Goal: Information Seeking & Learning: Learn about a topic

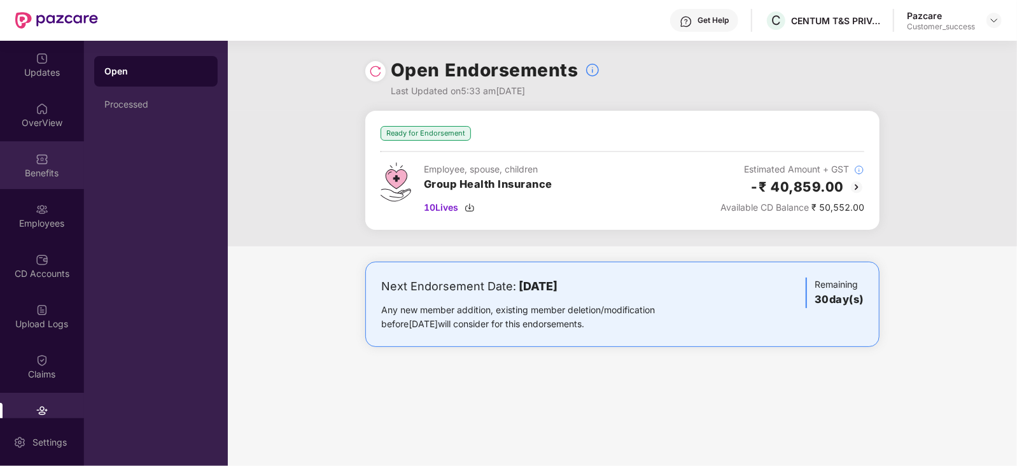
click at [31, 160] on div "Benefits" at bounding box center [42, 165] width 84 height 48
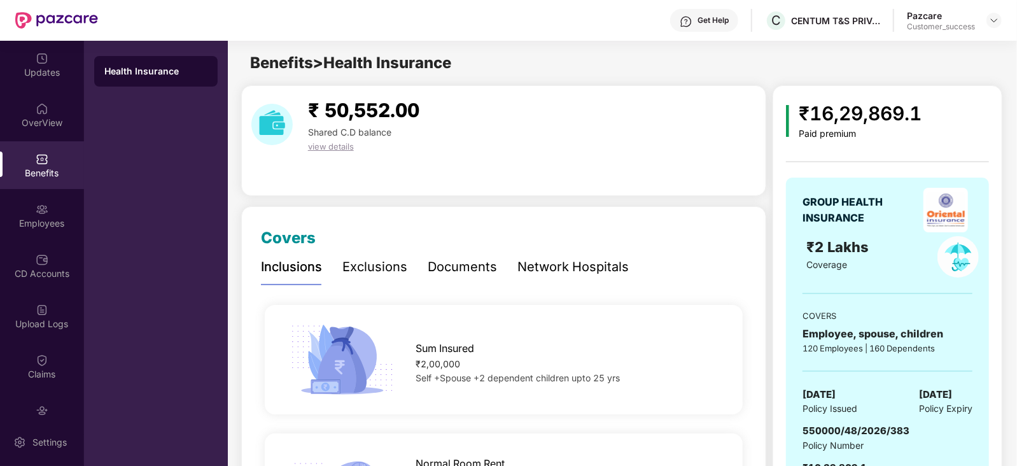
click at [566, 265] on div "Network Hospitals" at bounding box center [573, 267] width 111 height 20
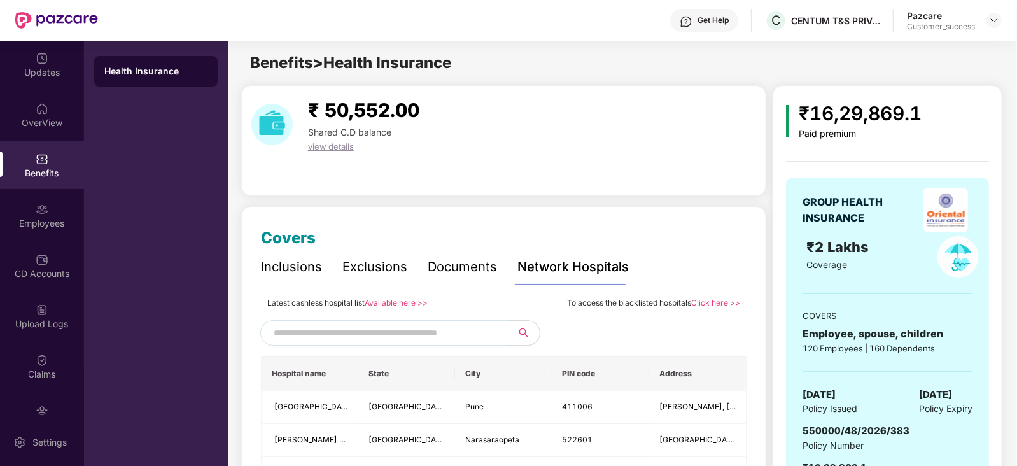
click at [386, 304] on link "Available here >>" at bounding box center [396, 303] width 63 height 10
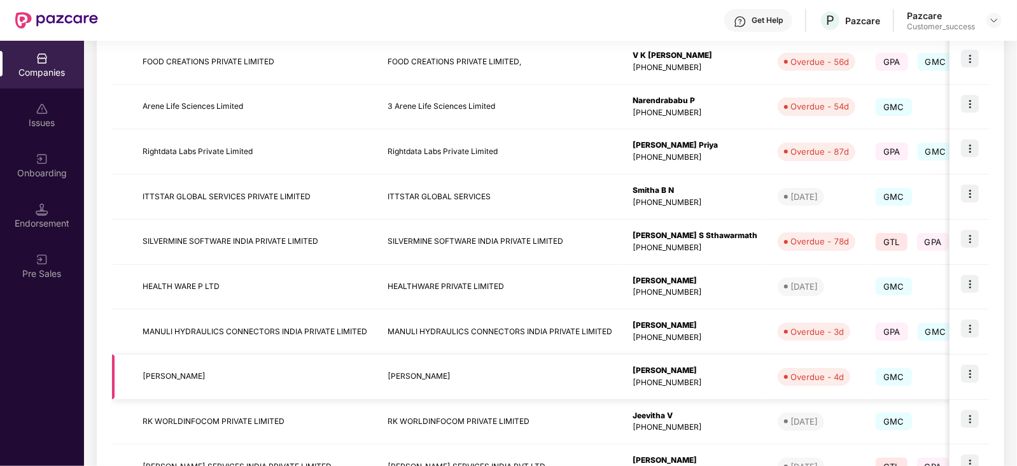
scroll to position [338, 0]
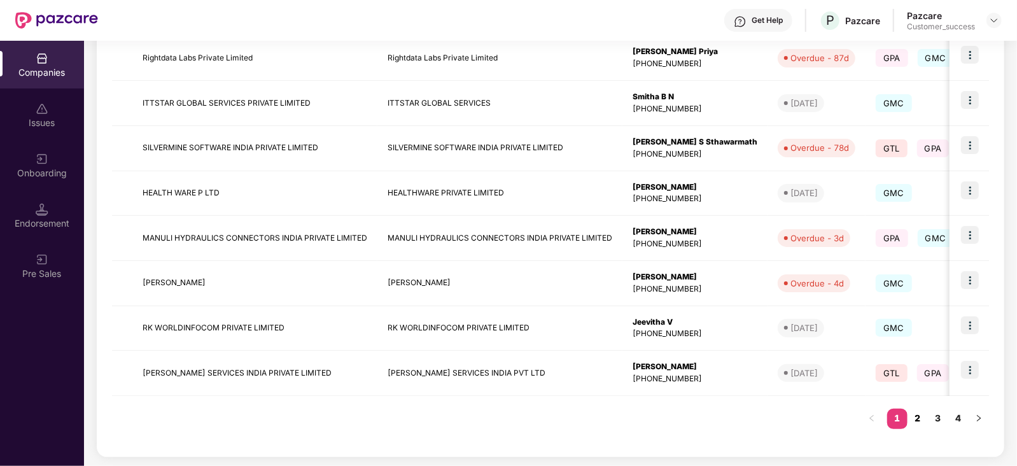
click at [919, 417] on link "2" at bounding box center [918, 418] width 20 height 19
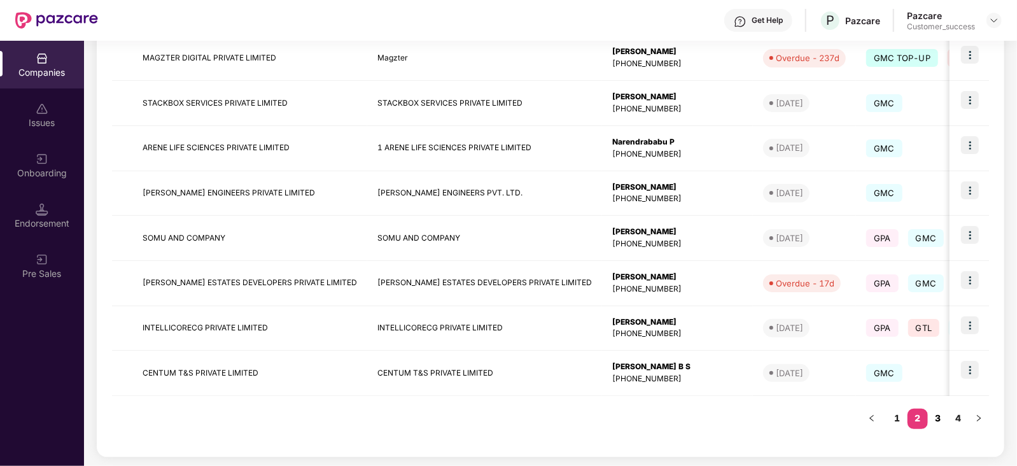
click at [939, 415] on link "3" at bounding box center [938, 418] width 20 height 19
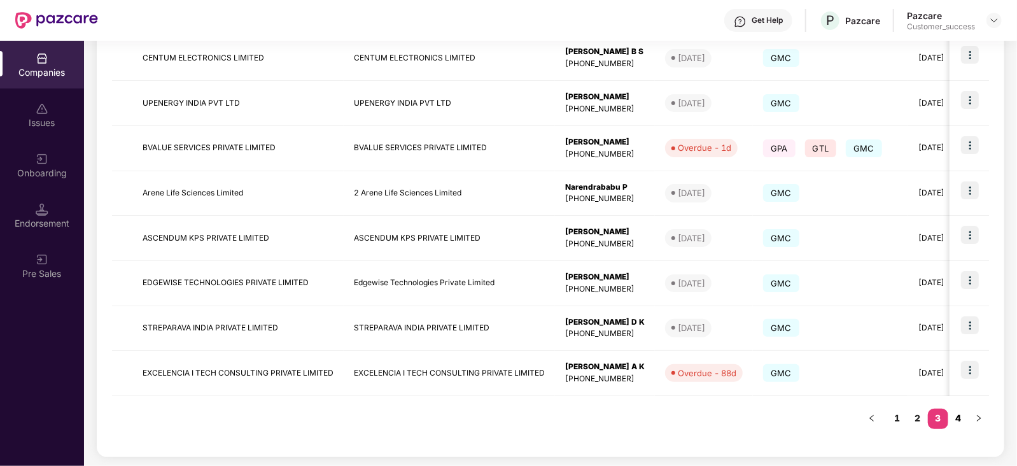
click at [961, 418] on link "4" at bounding box center [958, 418] width 20 height 19
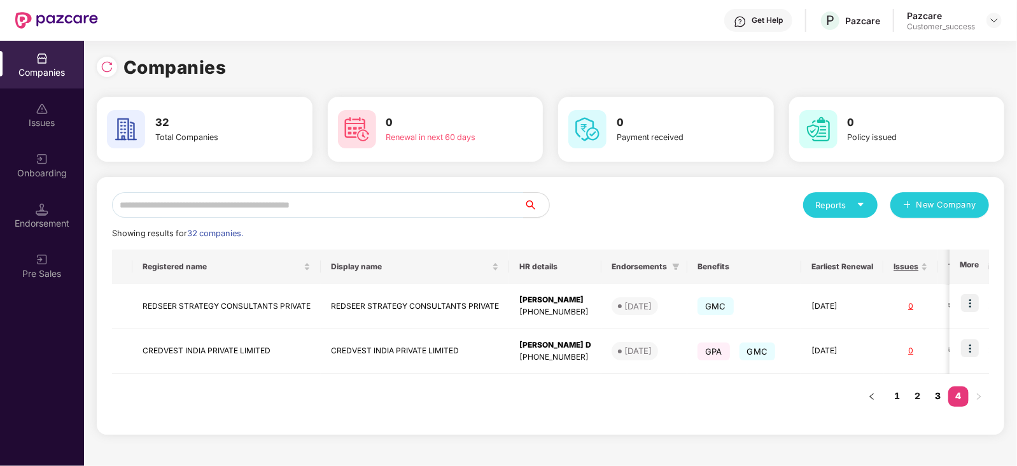
click at [935, 396] on link "3" at bounding box center [938, 395] width 20 height 19
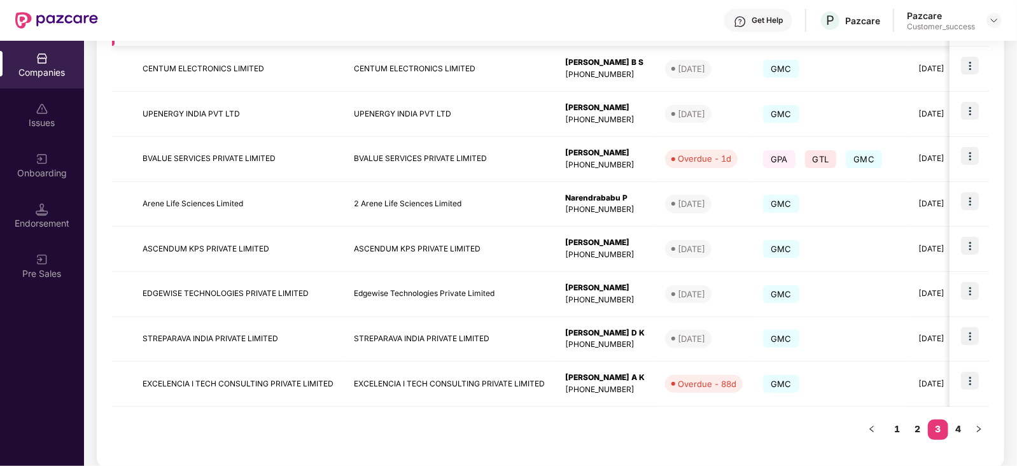
scroll to position [338, 0]
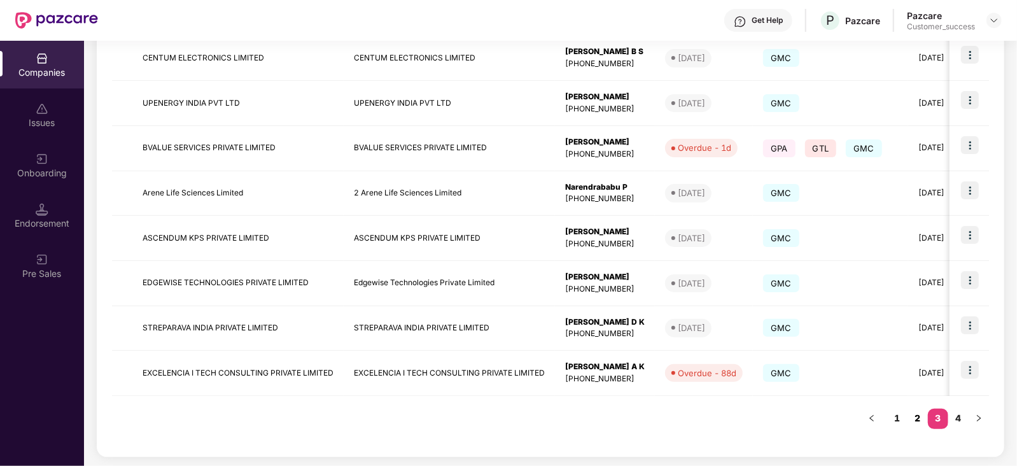
click at [919, 417] on link "2" at bounding box center [918, 418] width 20 height 19
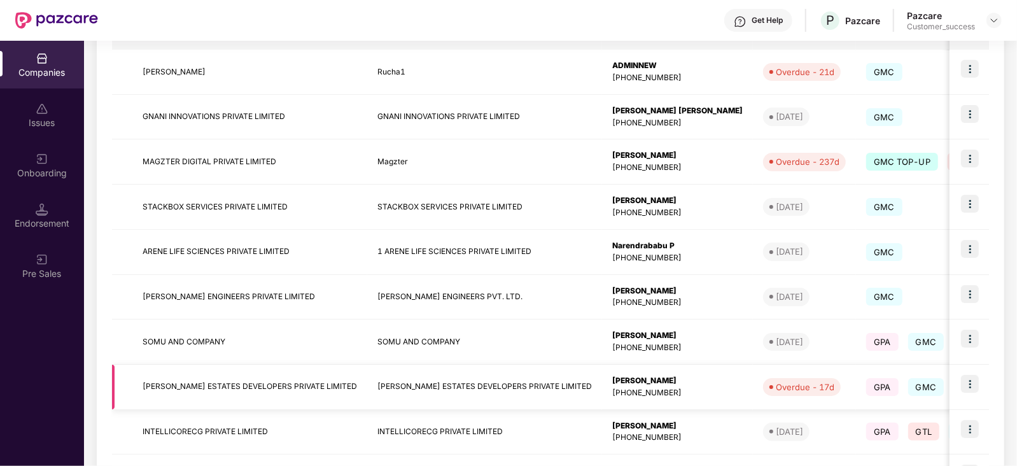
scroll to position [298, 0]
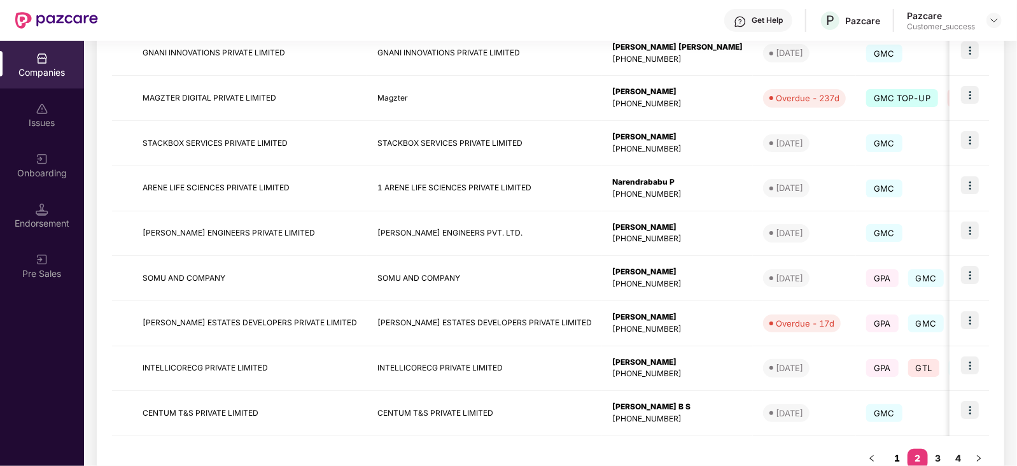
click at [898, 456] on link "1" at bounding box center [897, 458] width 20 height 19
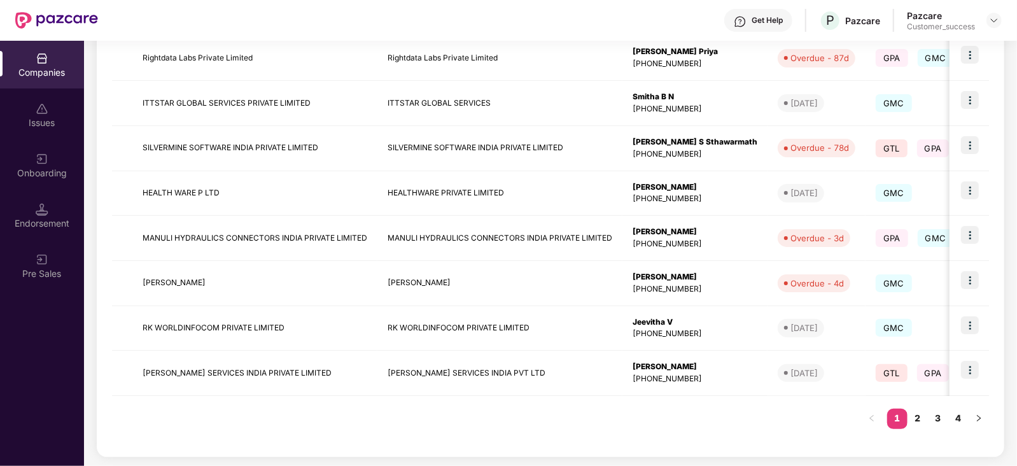
scroll to position [0, 0]
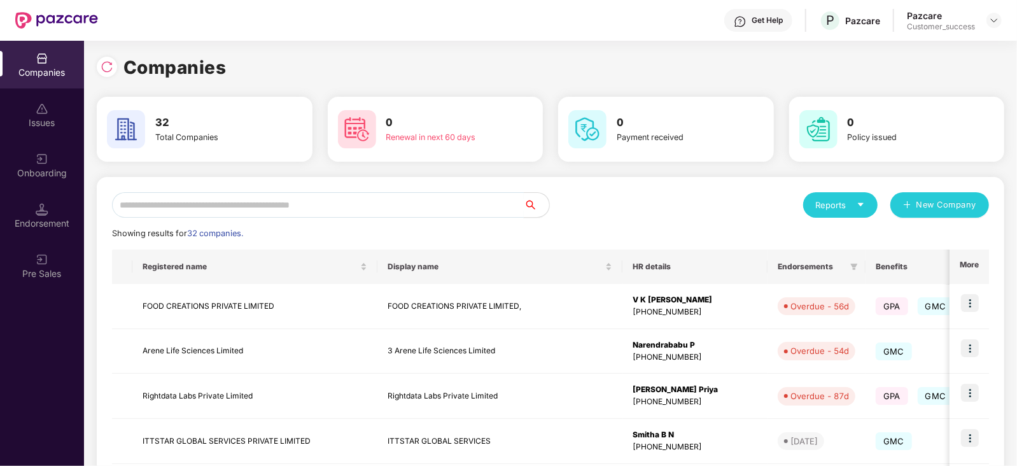
click at [188, 202] on input "text" at bounding box center [318, 204] width 412 height 25
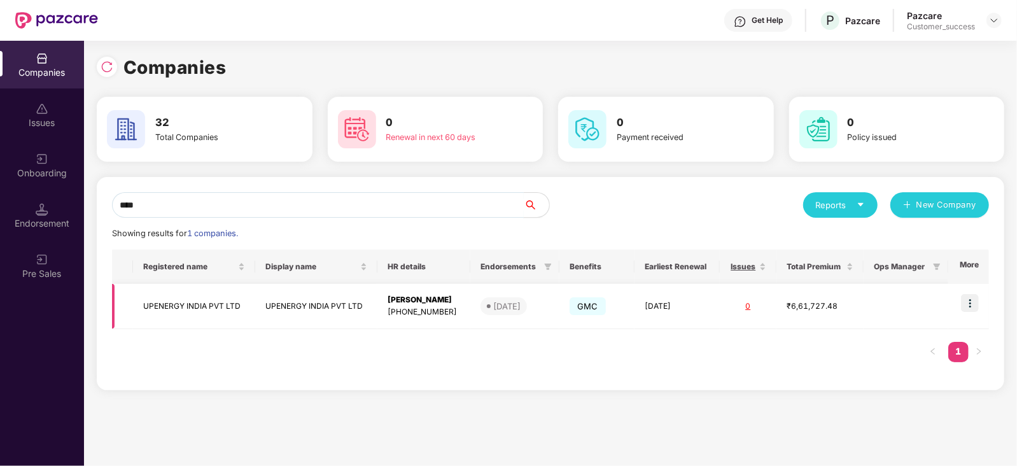
scroll to position [0, 1]
type input "****"
click at [391, 307] on div "+918754269176" at bounding box center [424, 312] width 73 height 12
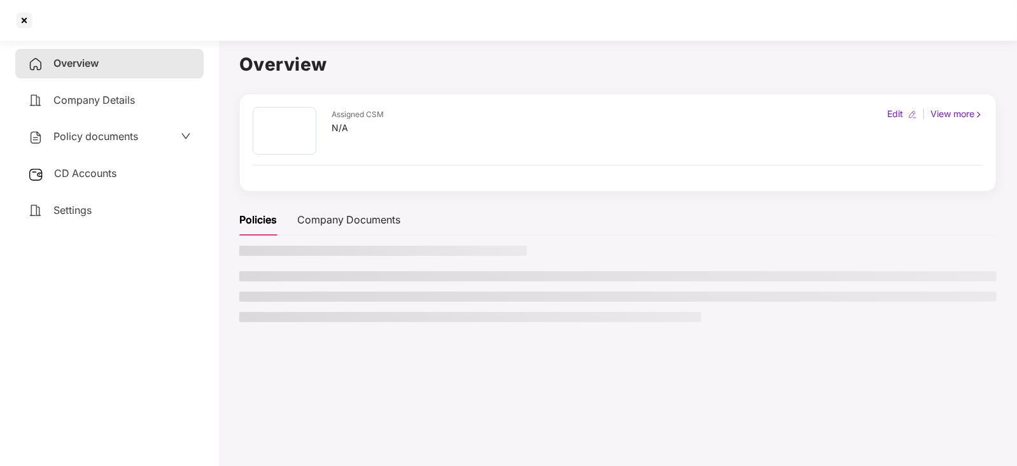
scroll to position [0, 0]
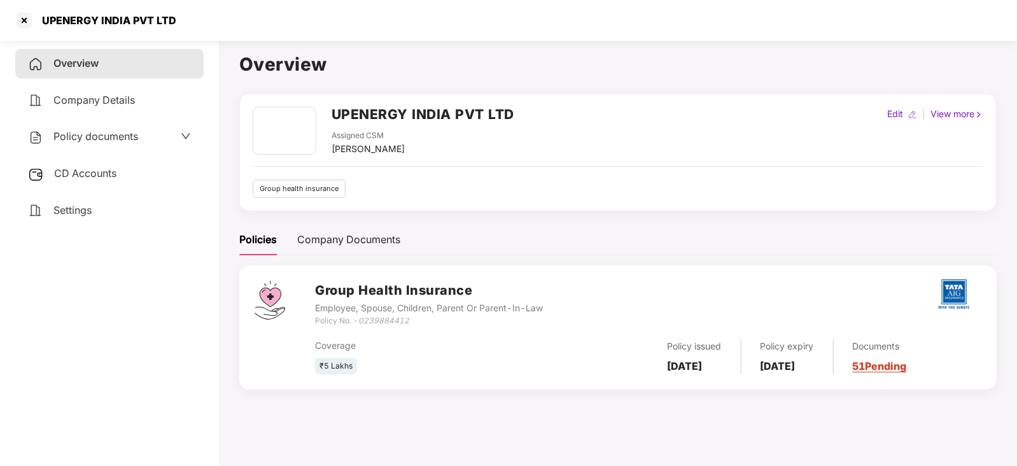
click at [906, 367] on link "51 Pending" at bounding box center [880, 366] width 54 height 13
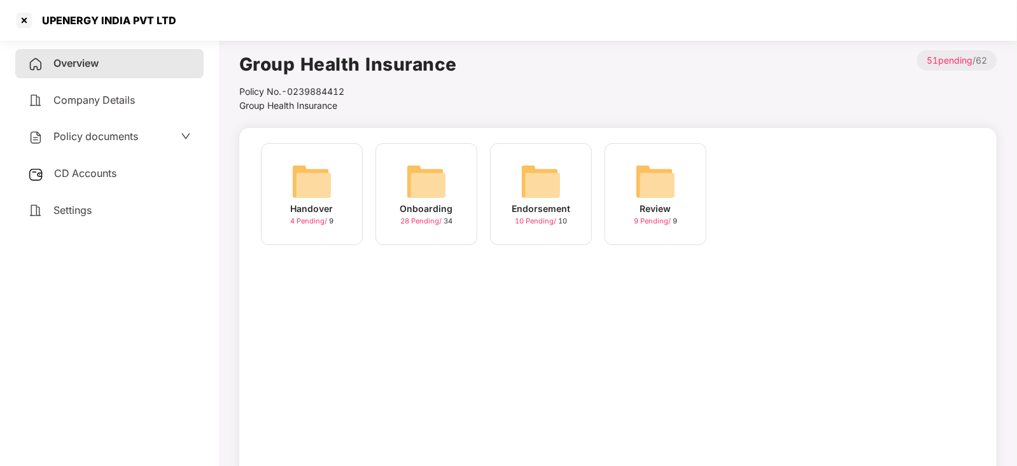
click at [395, 186] on div "Onboarding 28 Pending / 34" at bounding box center [427, 194] width 102 height 102
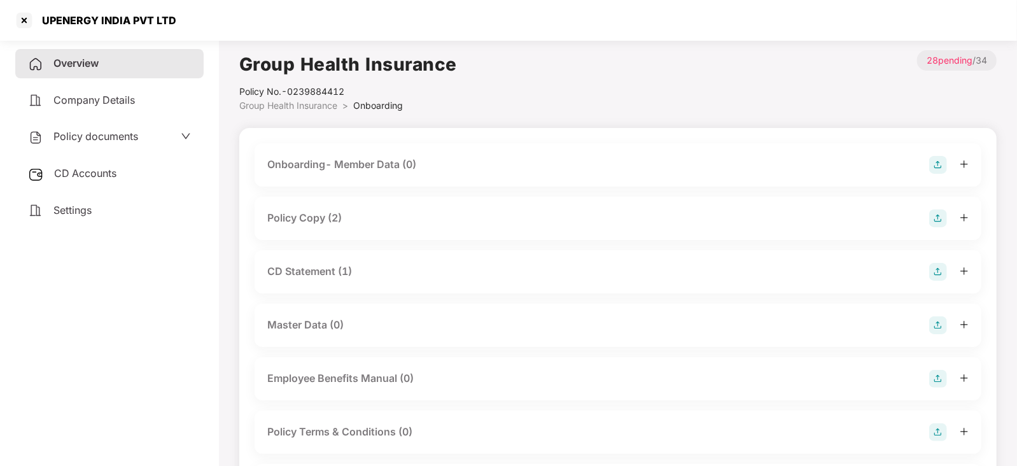
click at [364, 209] on div "Policy Copy (2)" at bounding box center [617, 218] width 701 height 18
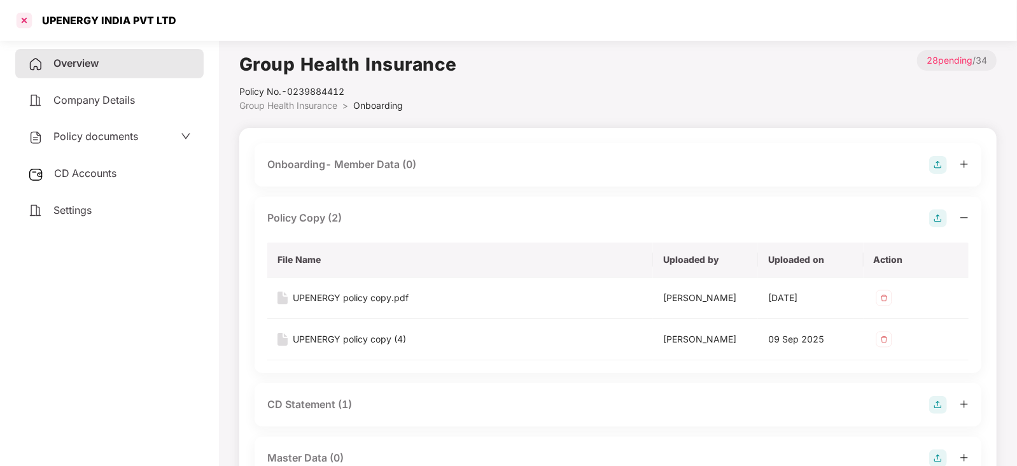
click at [21, 16] on div at bounding box center [24, 20] width 20 height 20
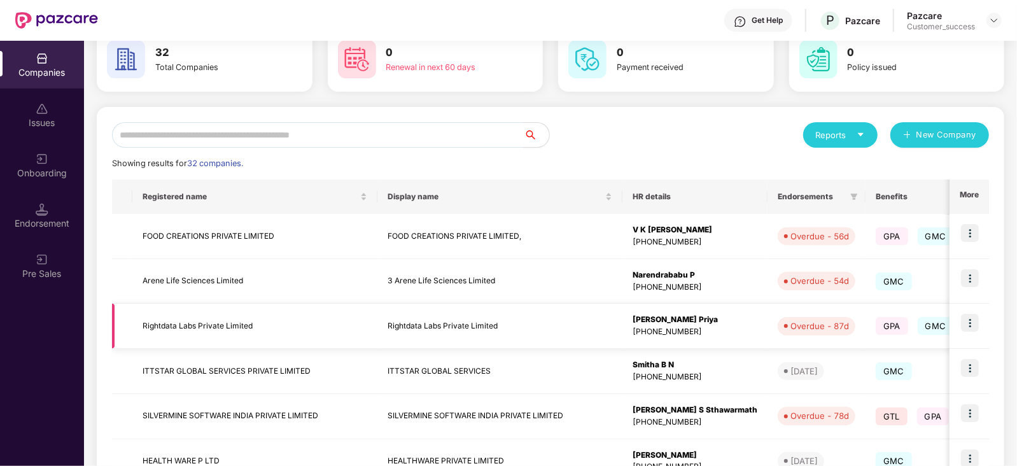
scroll to position [338, 0]
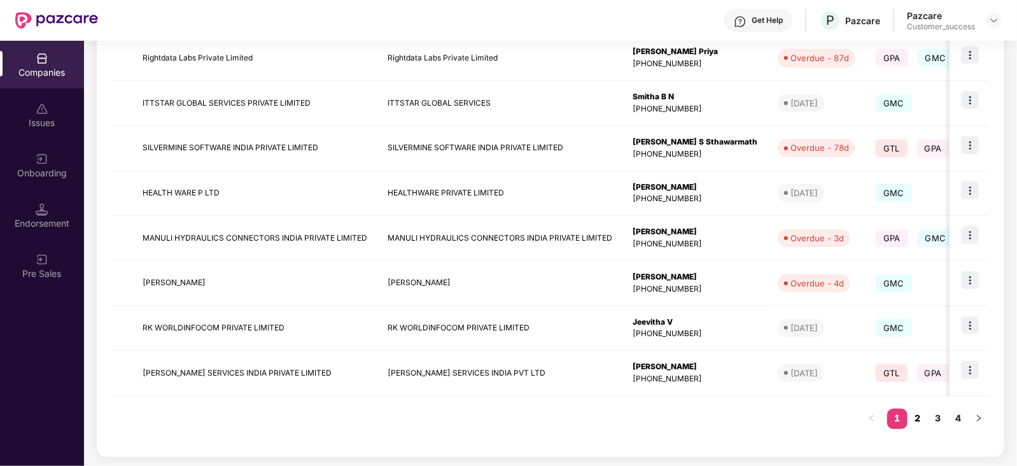
click at [917, 416] on link "2" at bounding box center [918, 418] width 20 height 19
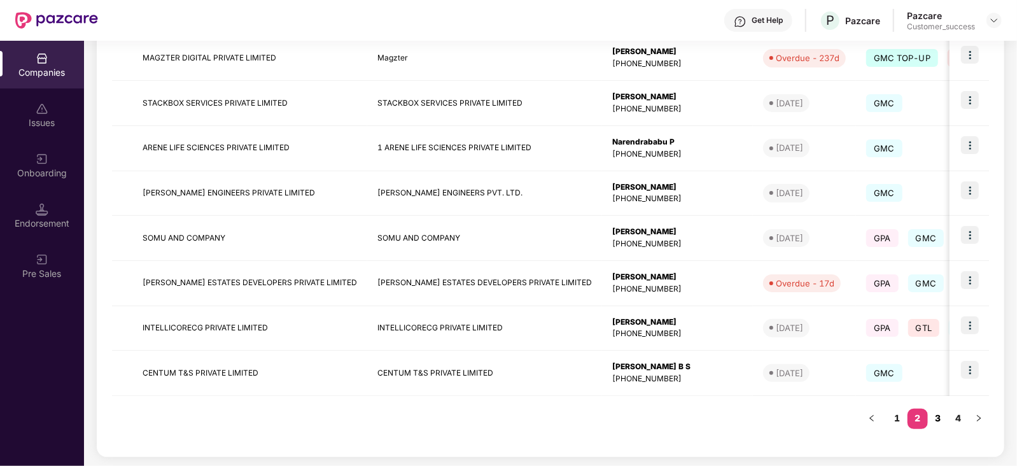
click at [941, 415] on link "3" at bounding box center [938, 418] width 20 height 19
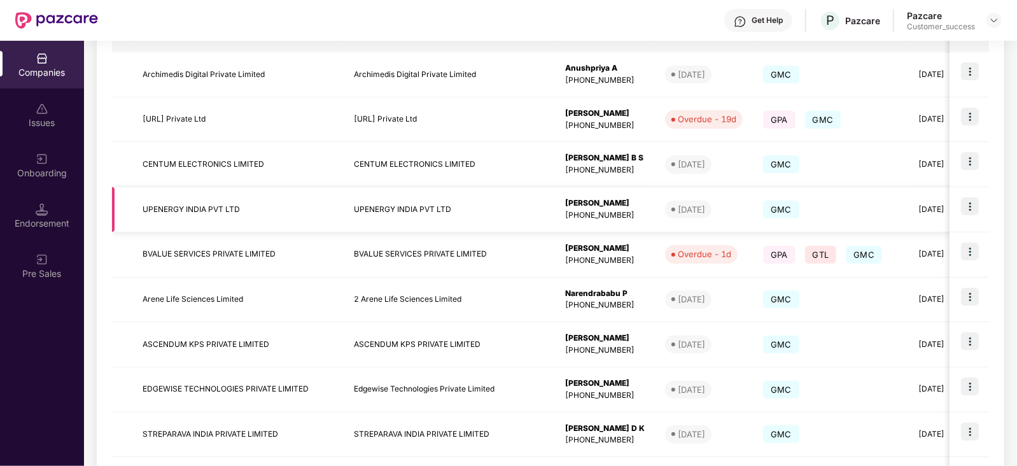
scroll to position [0, 0]
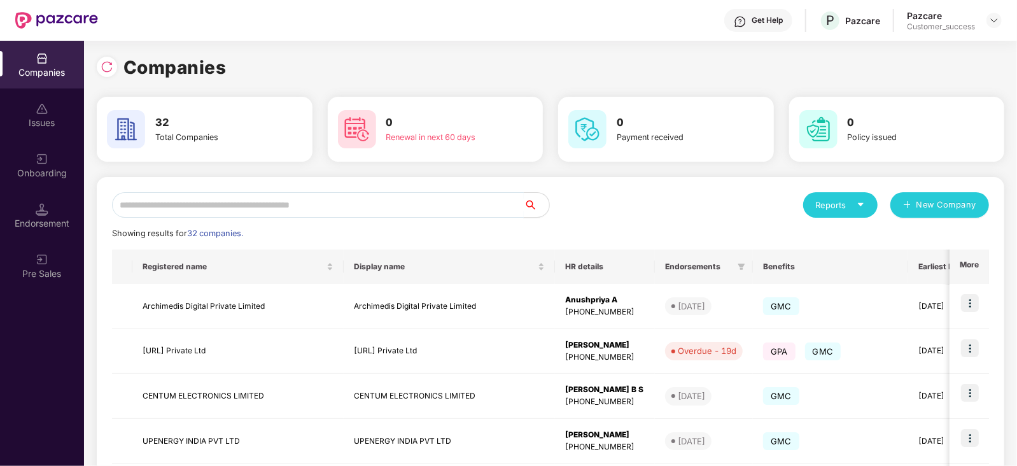
click at [272, 209] on input "text" at bounding box center [318, 204] width 412 height 25
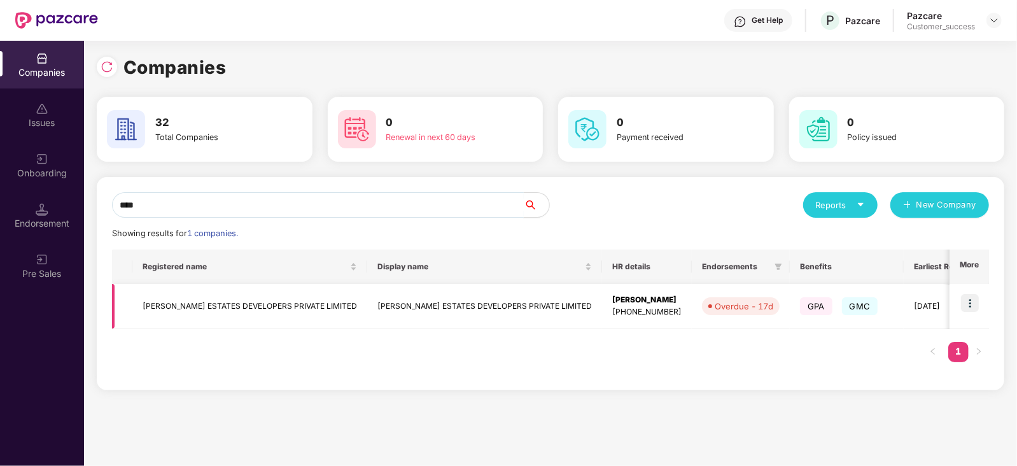
type input "****"
click at [973, 307] on img at bounding box center [970, 303] width 18 height 18
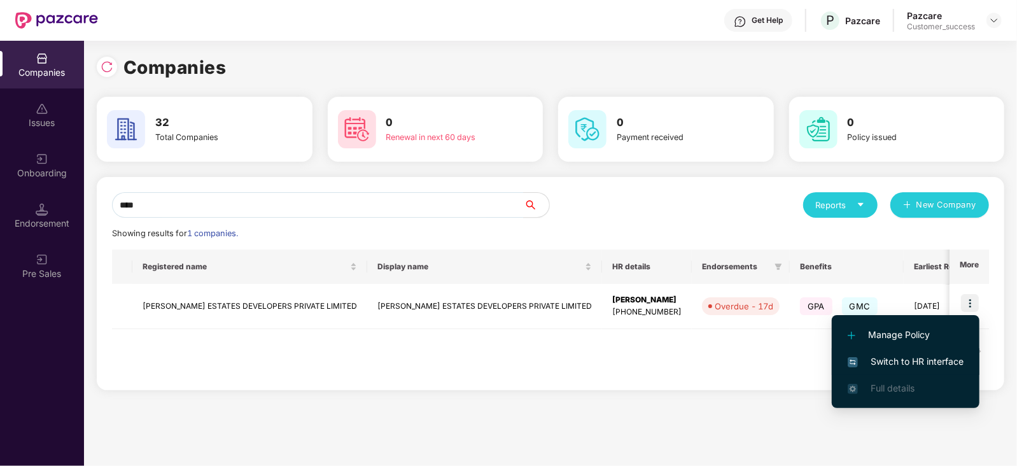
click at [943, 356] on span "Switch to HR interface" at bounding box center [906, 362] width 116 height 14
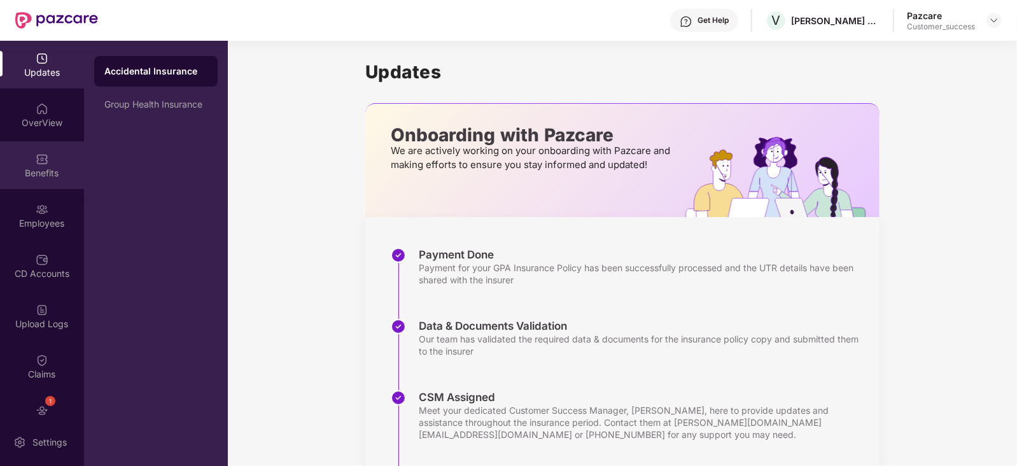
click at [37, 164] on img at bounding box center [42, 159] width 13 height 13
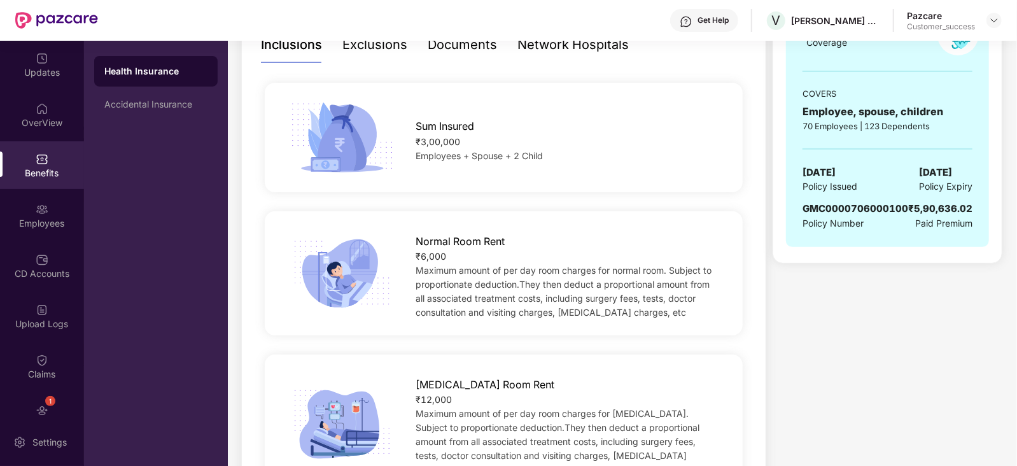
scroll to position [208, 0]
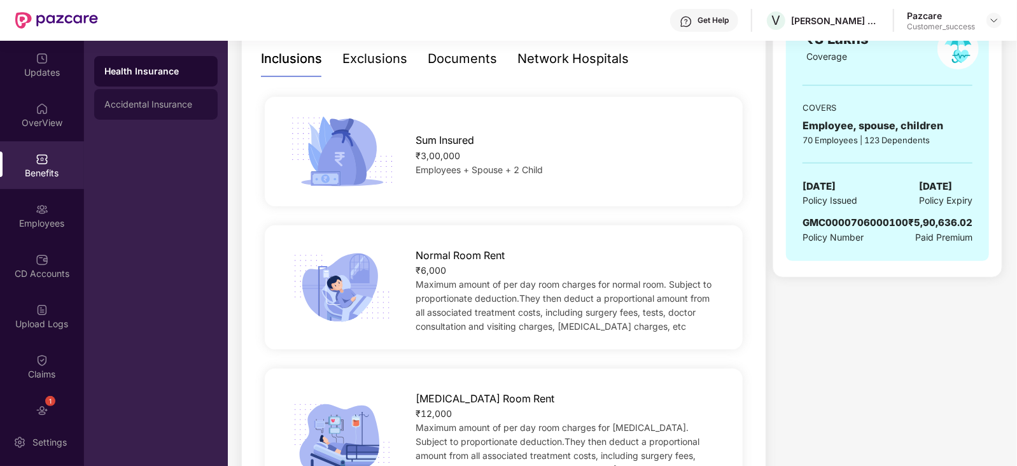
click at [135, 101] on div "Accidental Insurance" at bounding box center [155, 104] width 103 height 10
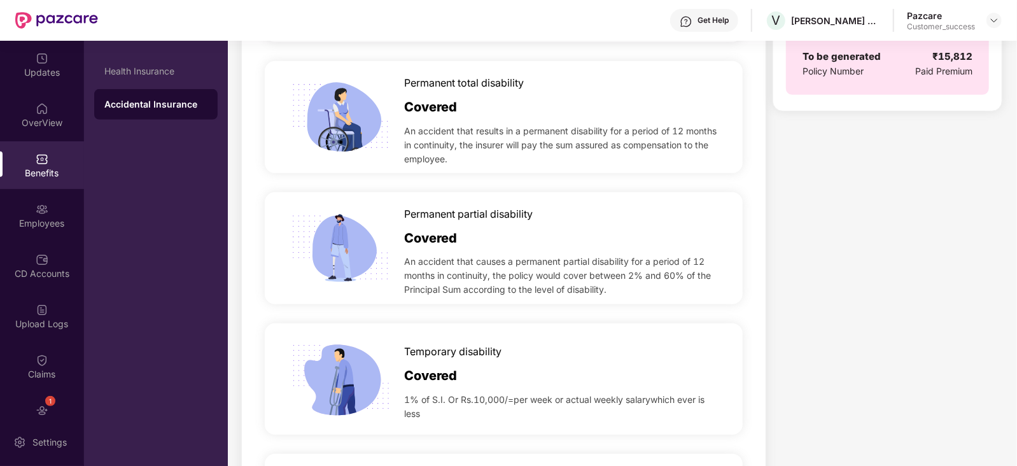
scroll to position [543, 0]
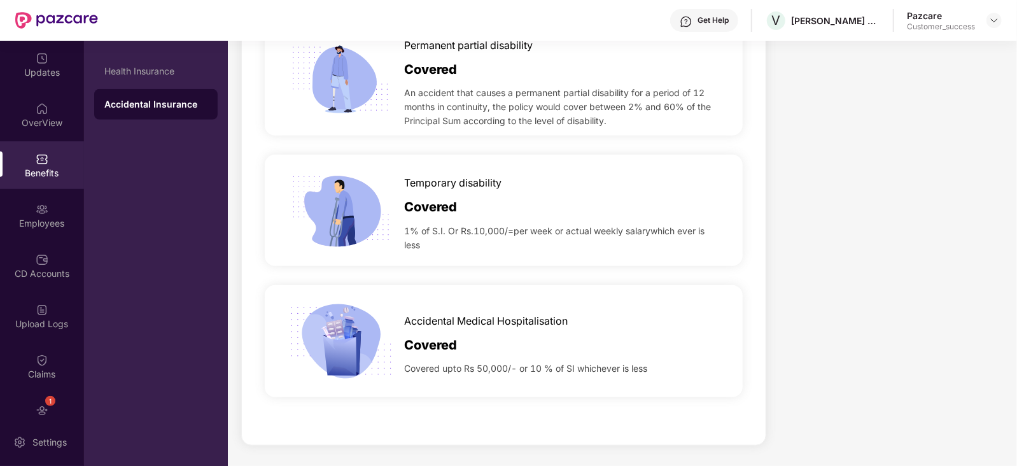
click at [402, 370] on div at bounding box center [345, 341] width 120 height 112
drag, startPoint x: 404, startPoint y: 324, endPoint x: 595, endPoint y: 308, distance: 191.0
click at [595, 308] on div "Accidental Medical Hospitalisation" at bounding box center [563, 318] width 319 height 22
copy span "Accidental Medical Hospitalisation"
